Goal: Check status: Check status

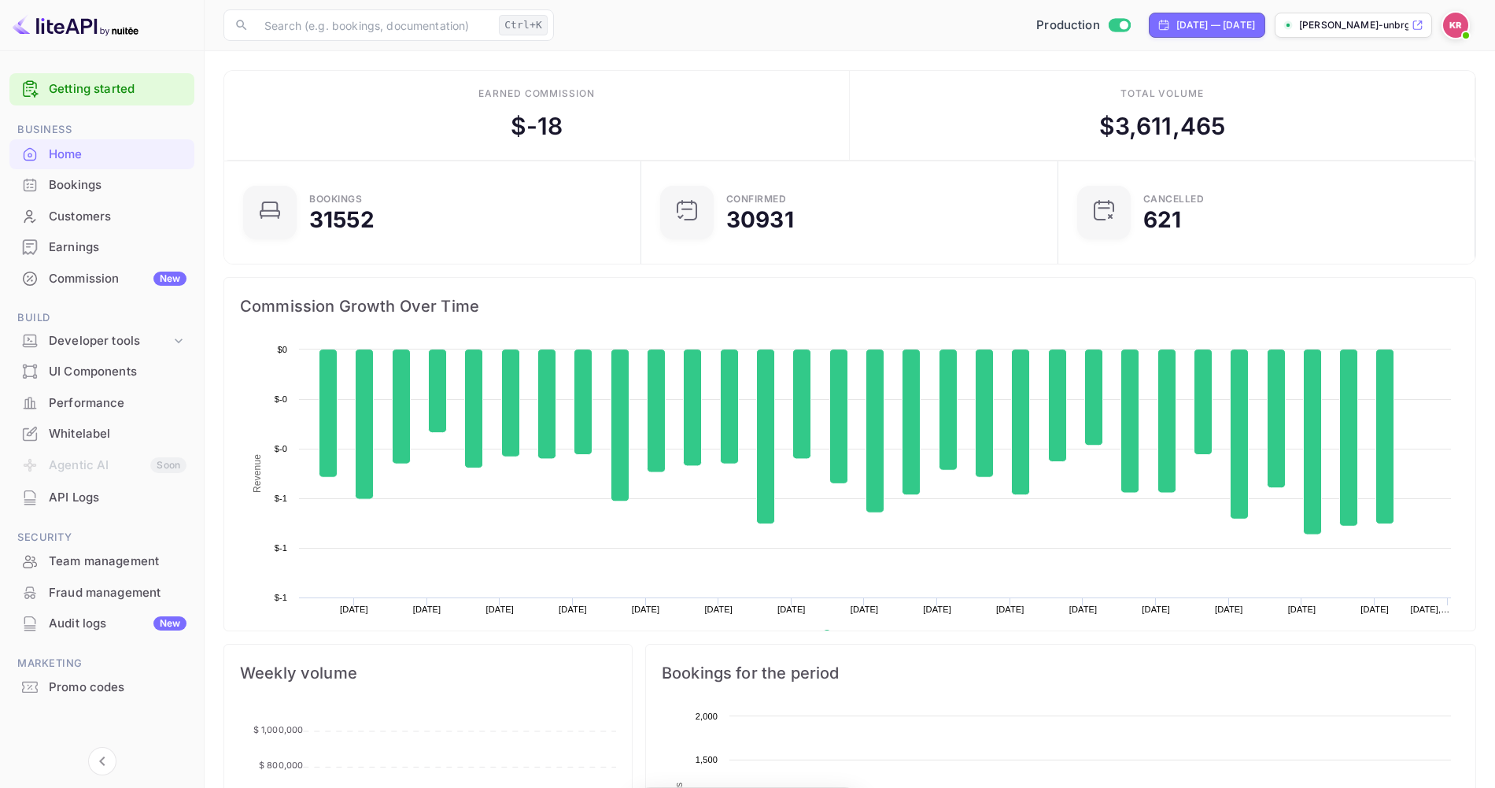
click at [66, 183] on div "Bookings" at bounding box center [118, 185] width 138 height 18
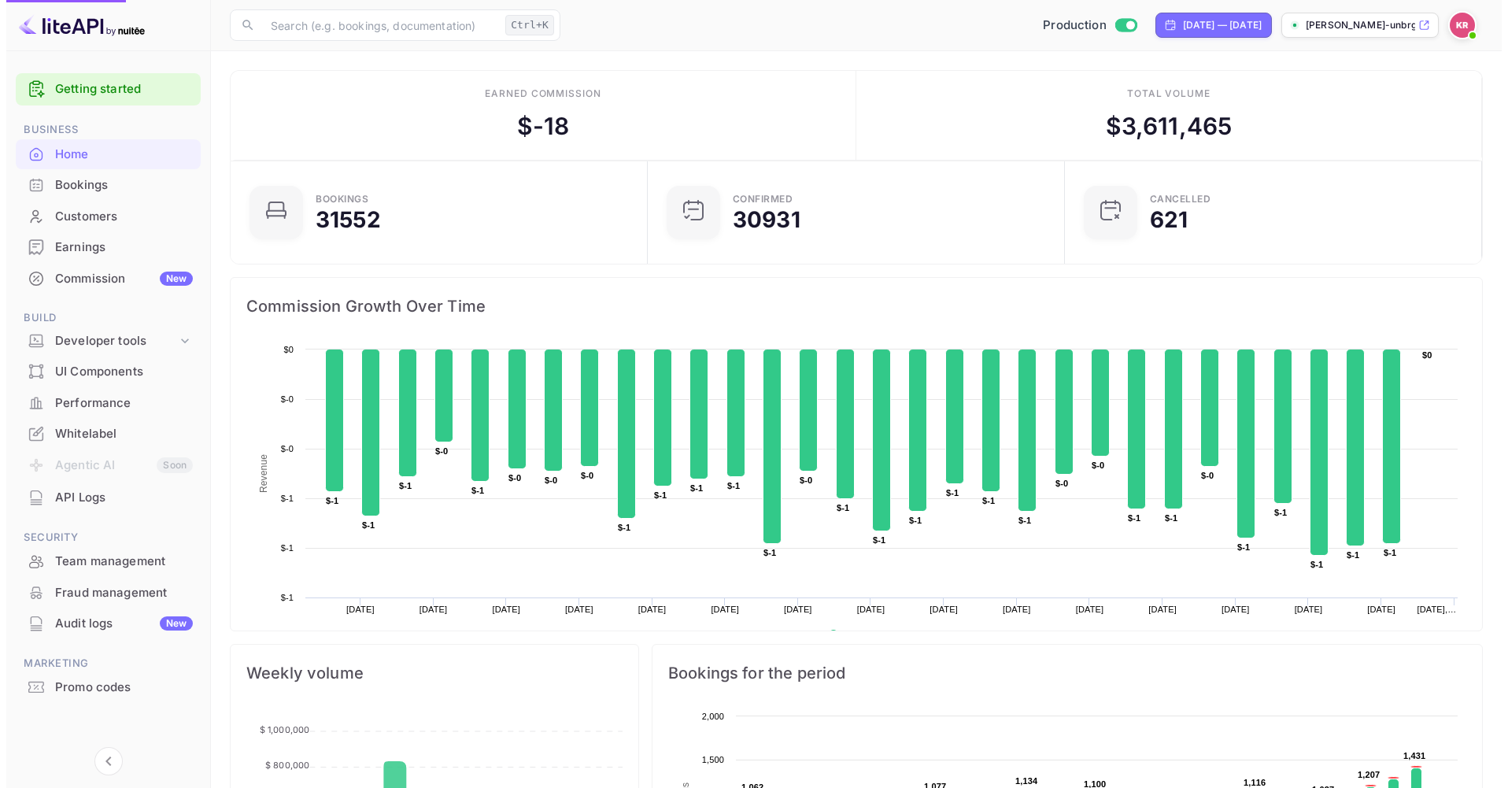
scroll to position [242, 394]
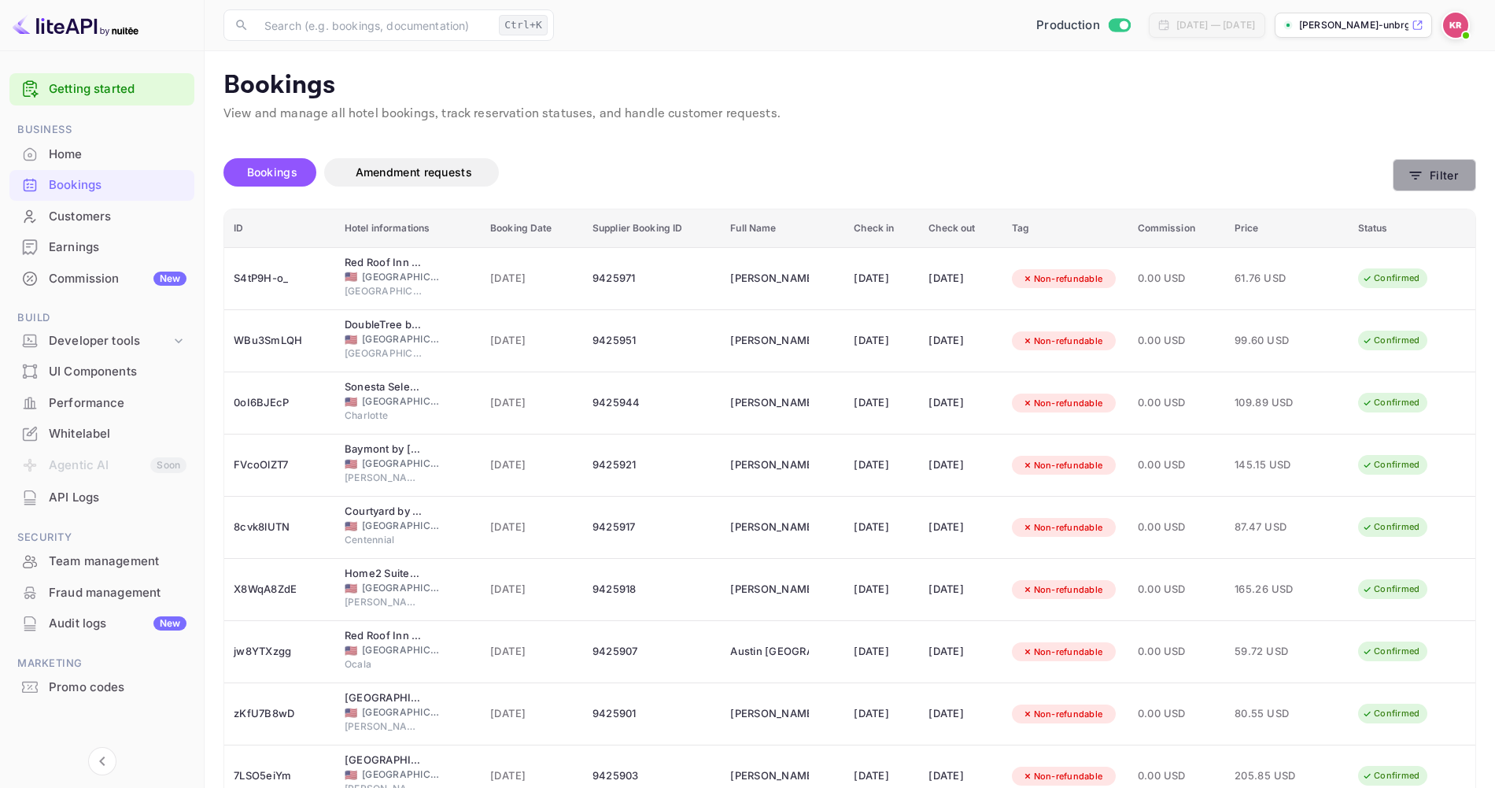
click at [1412, 178] on icon "button" at bounding box center [1416, 176] width 16 height 16
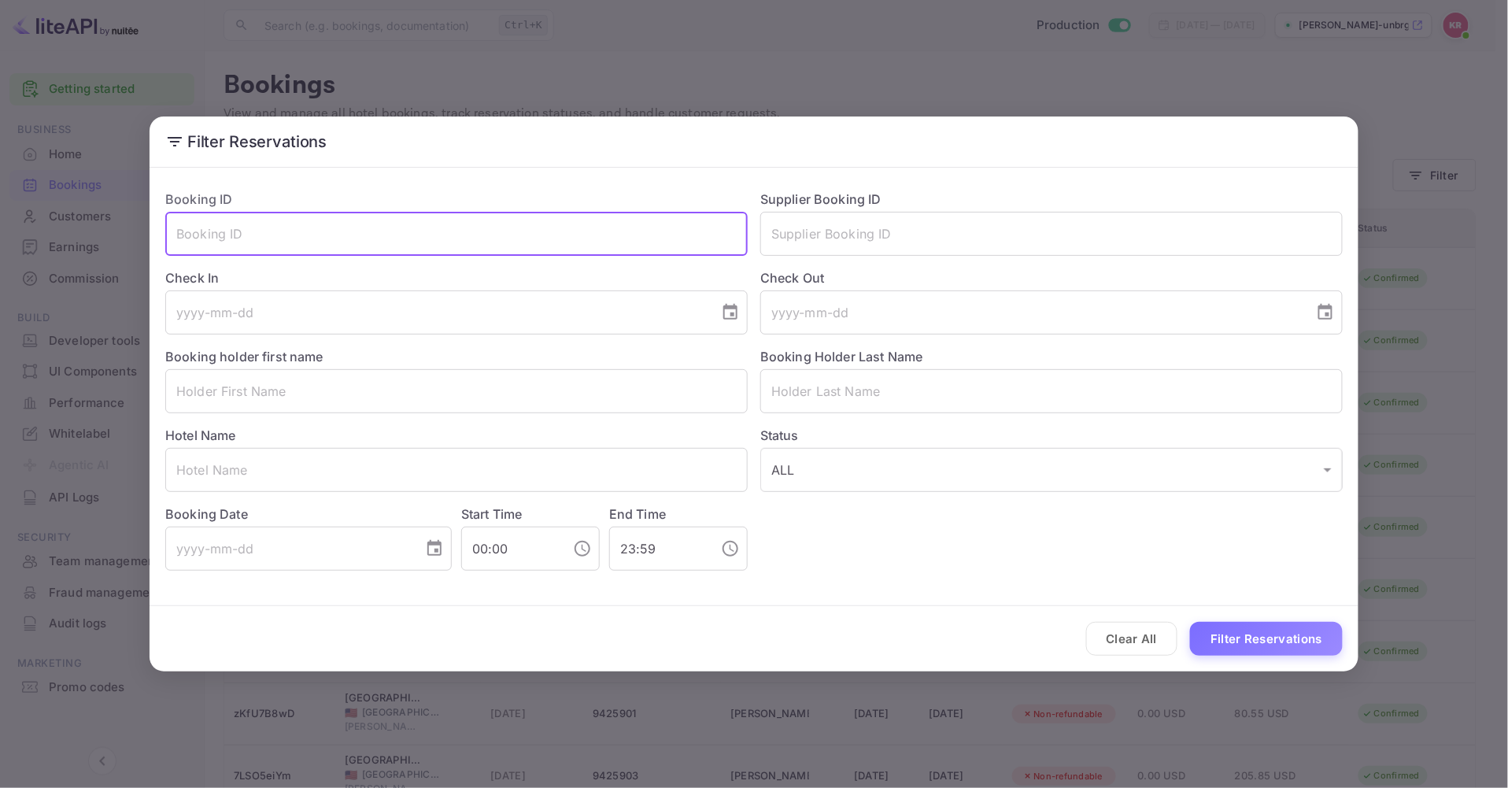
click at [209, 238] on input "text" at bounding box center [456, 234] width 582 height 44
paste input "cOwAXKXNR"
type input "cOwAXKXNR"
click at [1190, 622] on button "Filter Reservations" at bounding box center [1266, 639] width 153 height 34
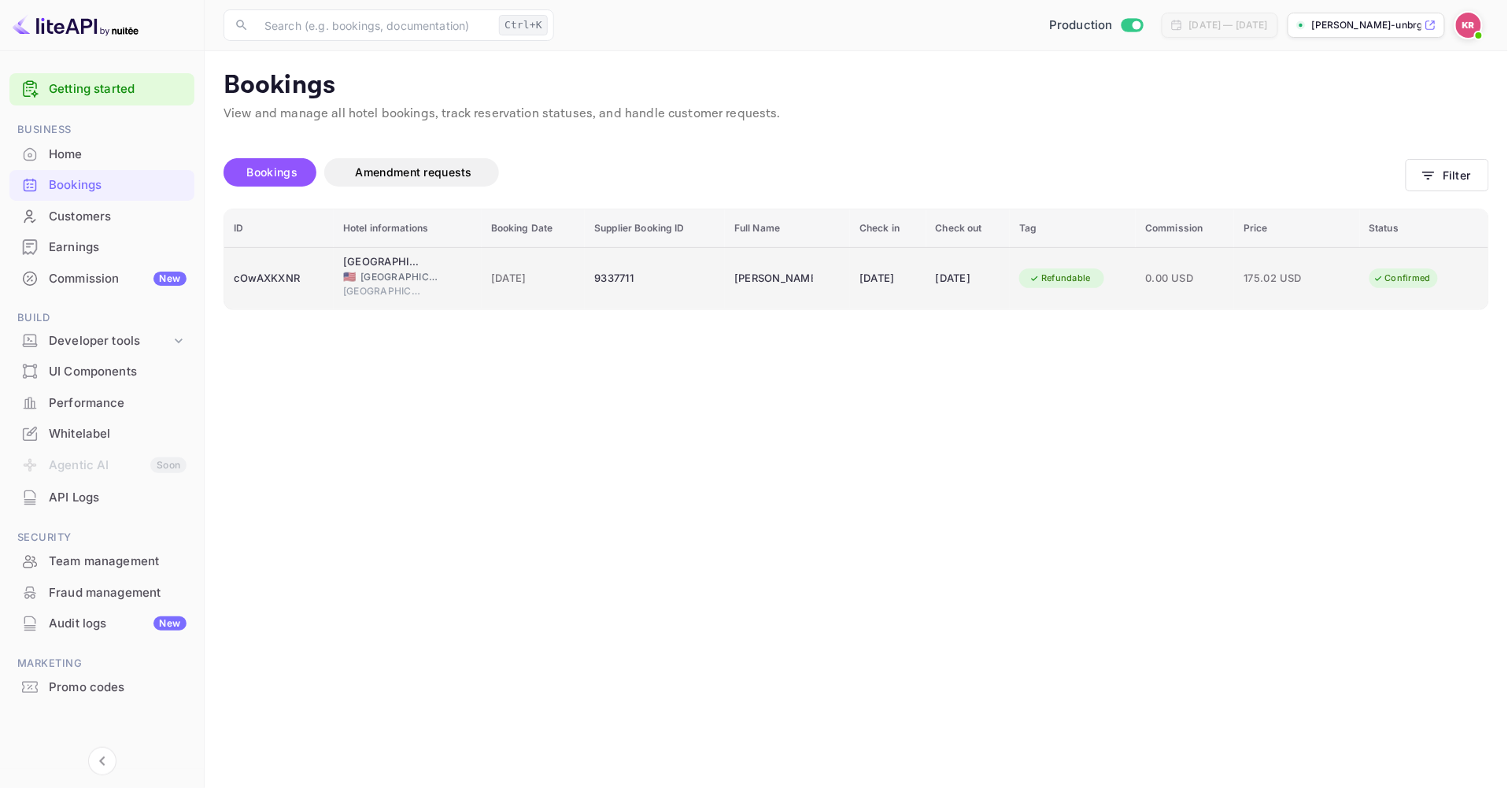
click at [282, 276] on div "cOwAXKXNR" at bounding box center [279, 278] width 91 height 25
